Goal: Information Seeking & Learning: Learn about a topic

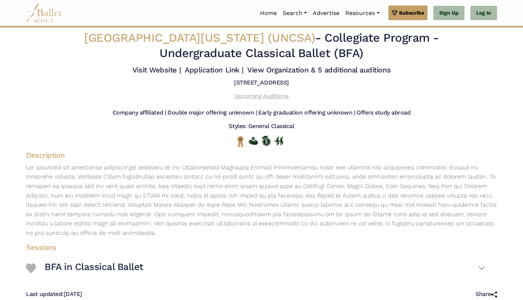
click at [264, 99] on link "Upcoming Auditions" at bounding box center [261, 95] width 54 height 7
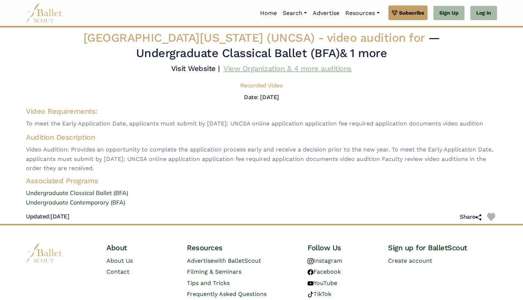
click at [295, 73] on link "View Organization & 4 more auditions" at bounding box center [287, 68] width 128 height 9
click at [284, 73] on link "View Organization & 4 more auditions" at bounding box center [287, 68] width 128 height 9
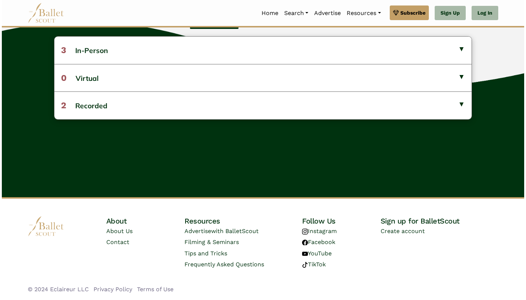
scroll to position [229, 0]
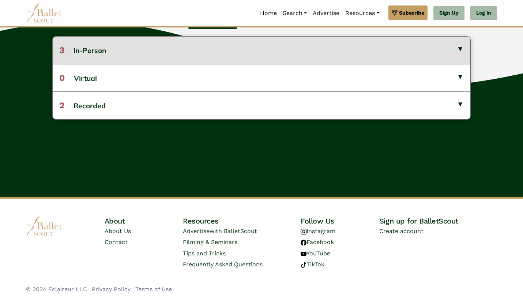
click at [460, 58] on button "3 In-Person" at bounding box center [261, 50] width 417 height 27
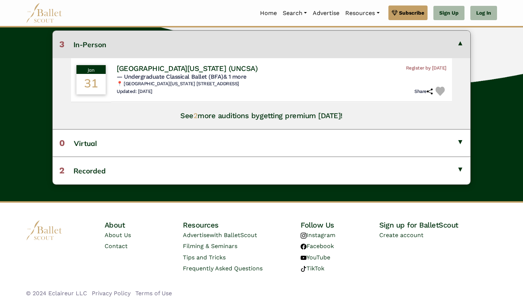
click at [229, 120] on h4 "See 2 more auditions by getting premium [DATE]!" at bounding box center [261, 116] width 162 height 10
click at [257, 73] on h4 "[GEOGRAPHIC_DATA][US_STATE] (UNCSA)" at bounding box center [186, 68] width 144 height 10
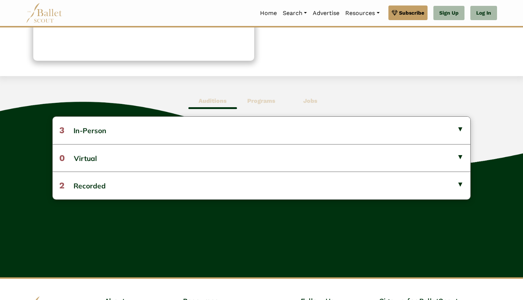
scroll to position [144, 0]
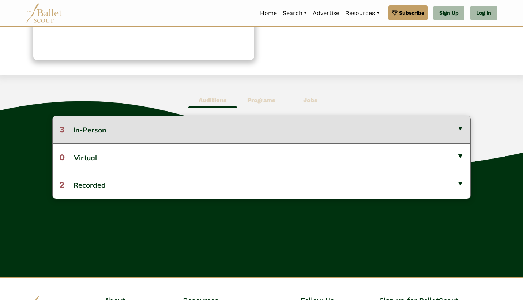
click at [459, 142] on button "3 In-Person" at bounding box center [261, 129] width 417 height 27
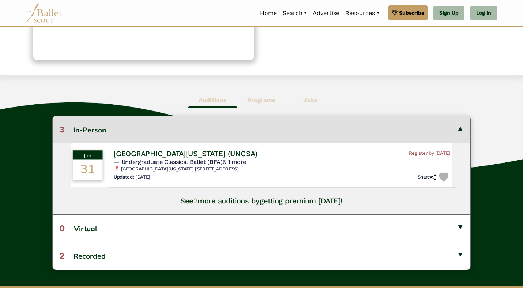
click at [262, 166] on h5 "— Undergraduate Classical Ballet (BFA) & 1 more" at bounding box center [282, 162] width 336 height 8
click at [261, 205] on h4 "See 2 more auditions by getting premium [DATE]!" at bounding box center [261, 201] width 162 height 10
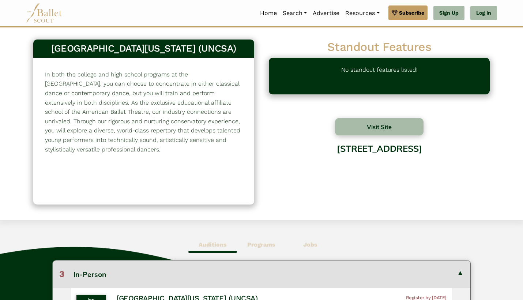
scroll to position [0, 0]
